Goal: Task Accomplishment & Management: Manage account settings

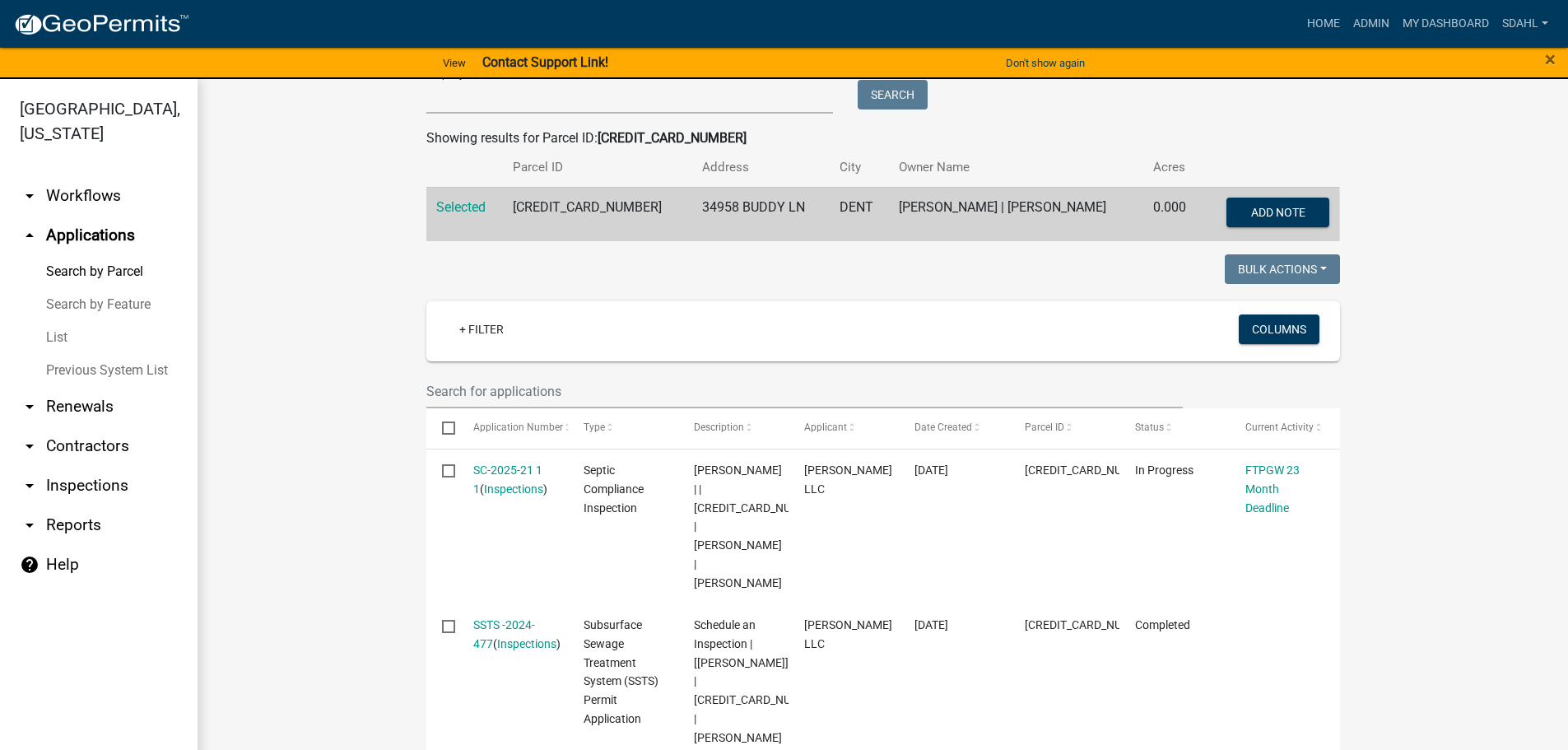
scroll to position [329, 0]
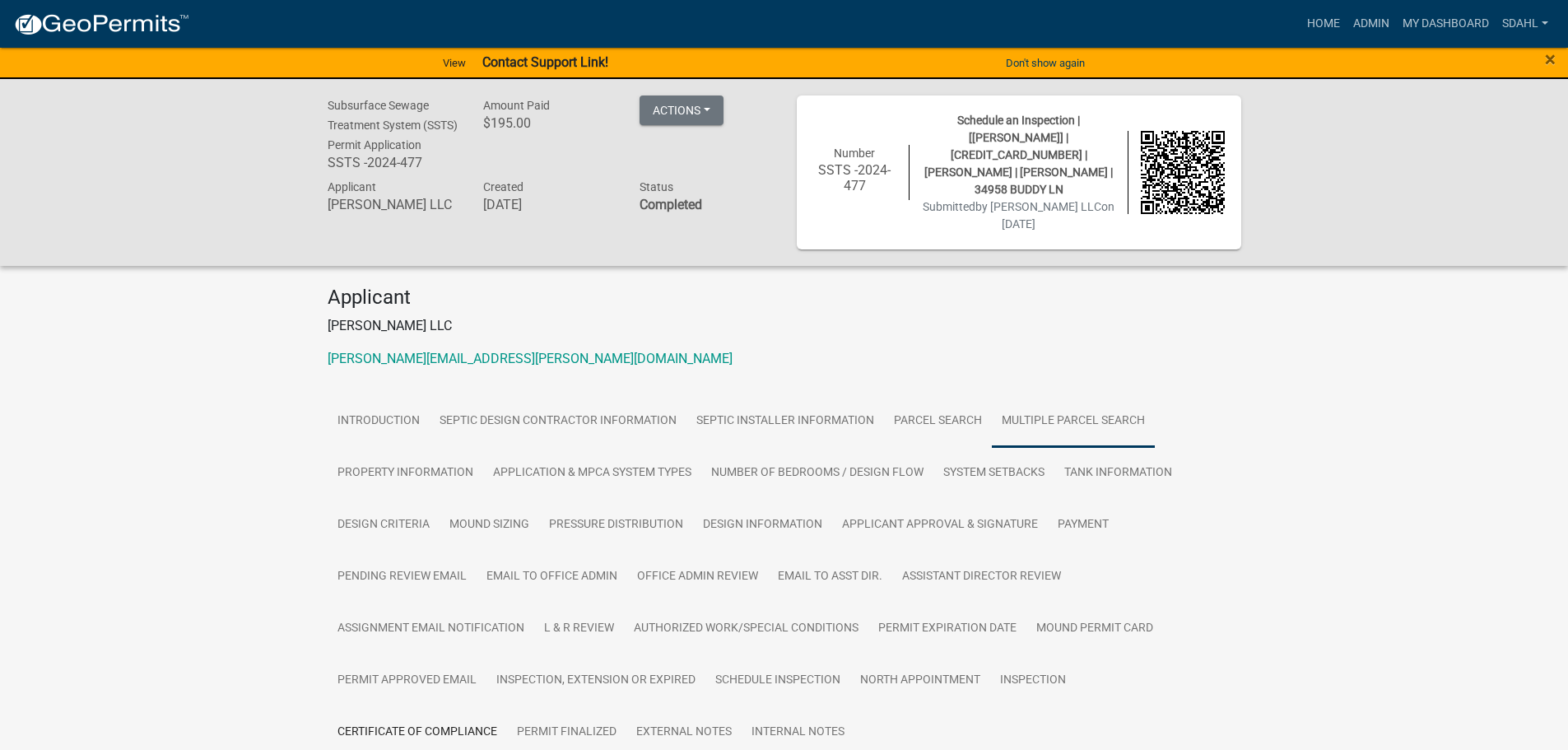
scroll to position [106, 0]
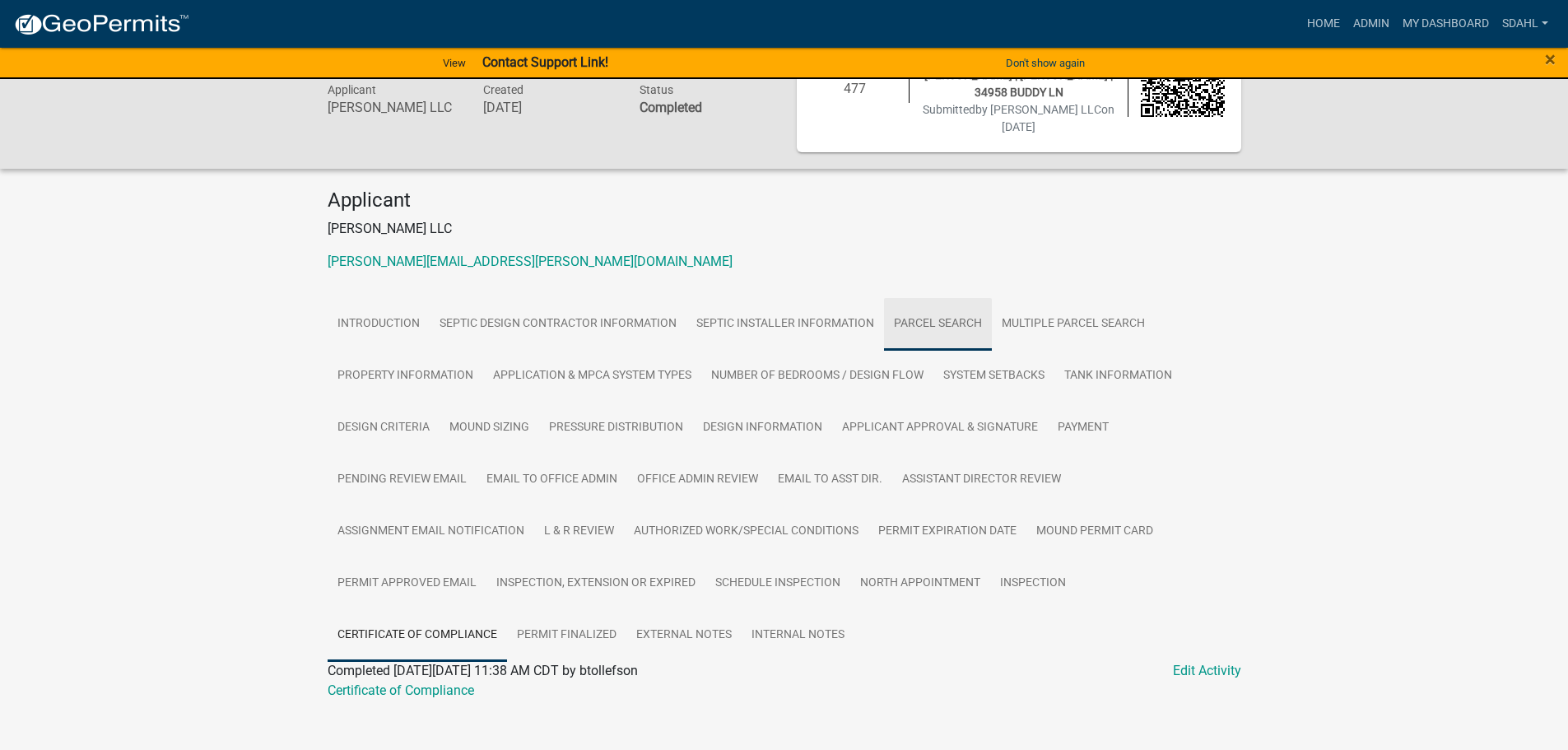
click at [929, 298] on link "Parcel search" at bounding box center [937, 324] width 108 height 53
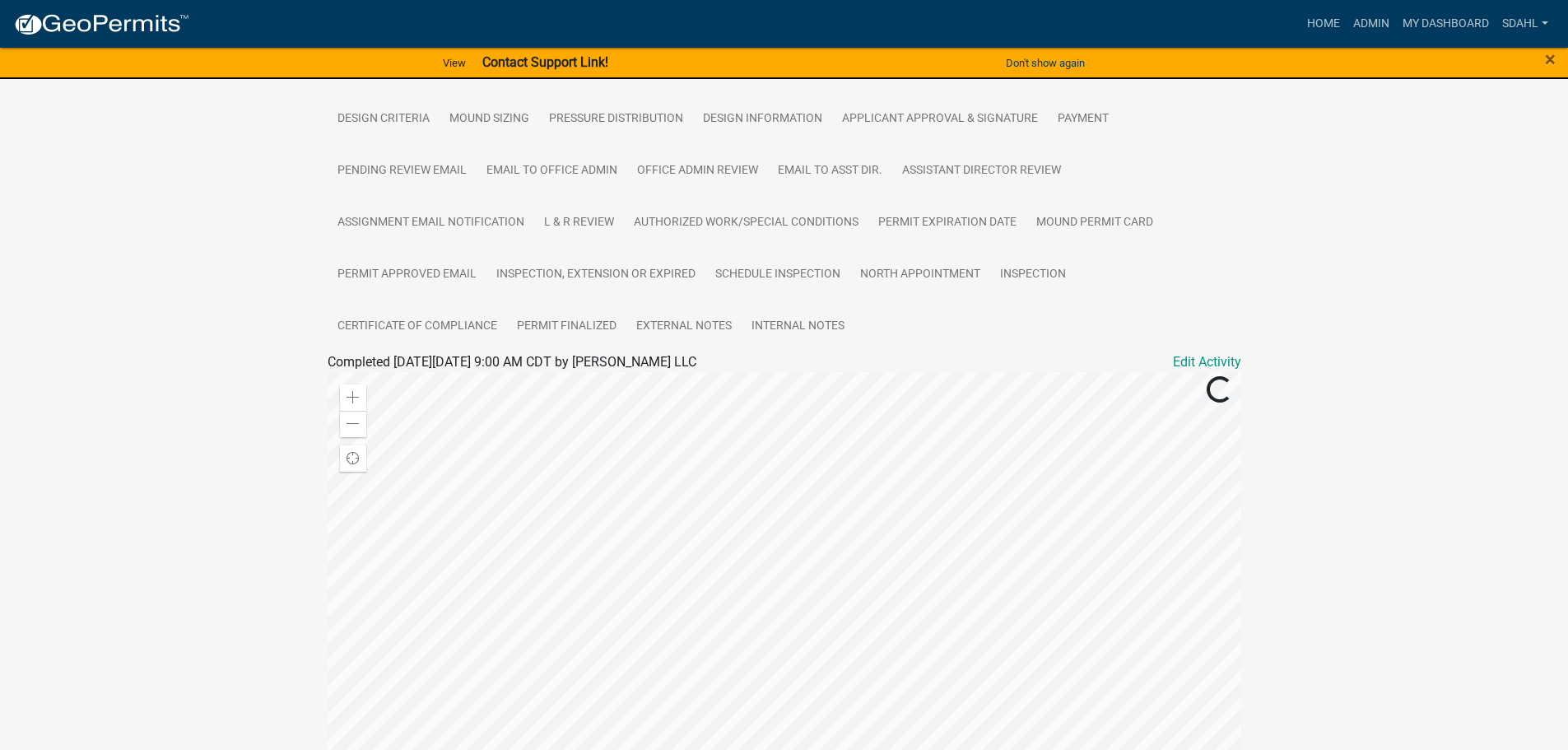
scroll to position [411, 0]
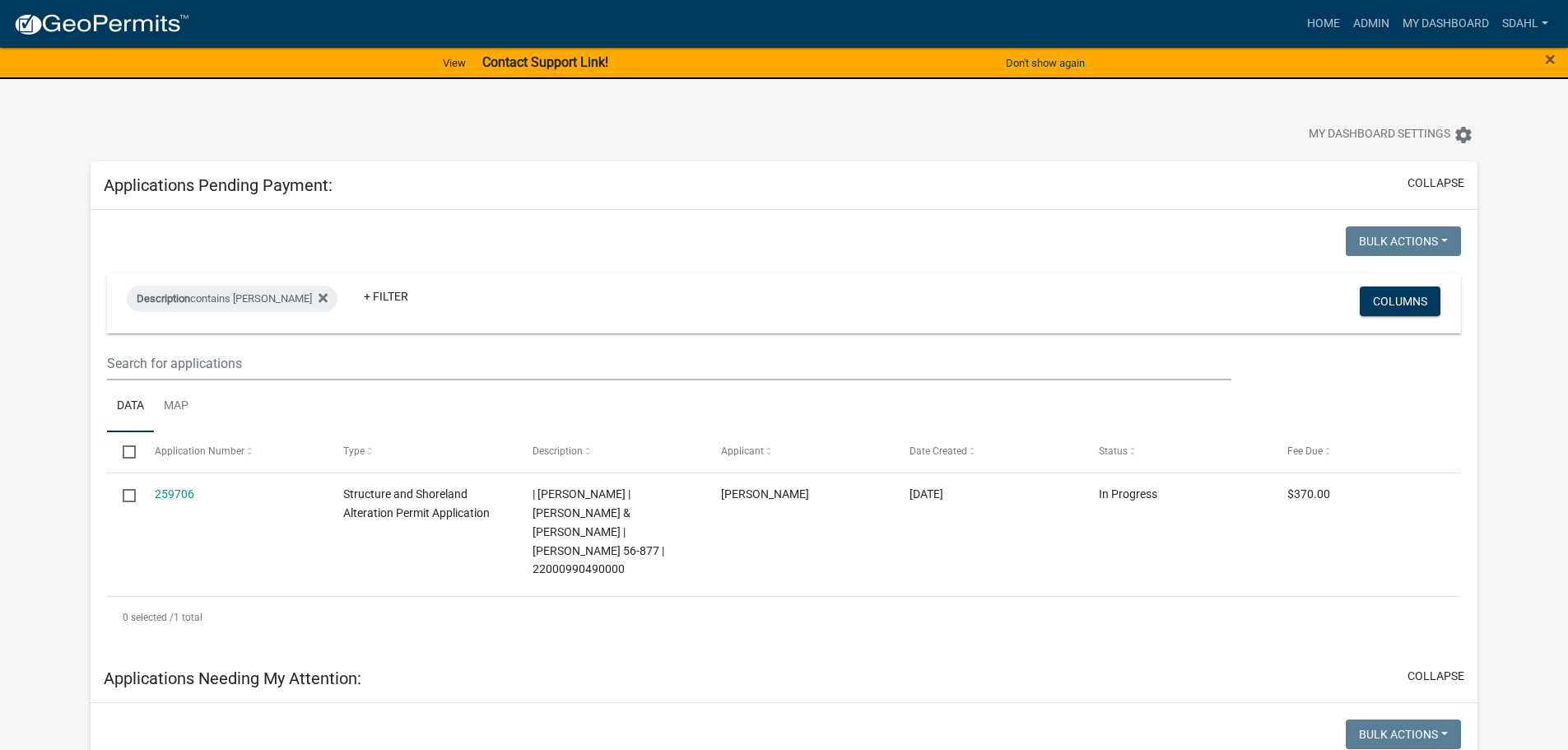
select select "3: 100"
